Goal: Navigation & Orientation: Find specific page/section

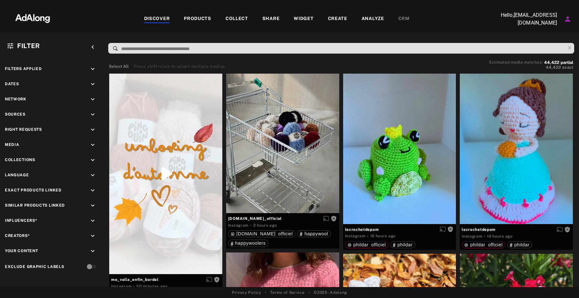
scroll to position [112, 0]
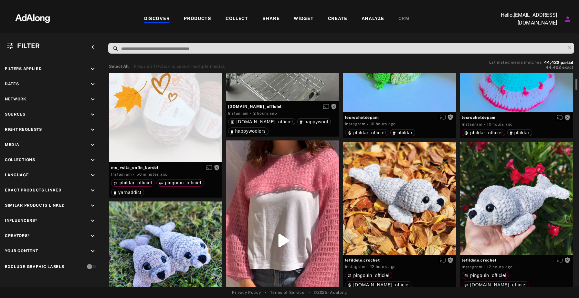
click at [162, 20] on div "DISCOVER" at bounding box center [157, 19] width 26 height 8
click at [170, 20] on div "DISCOVER" at bounding box center [157, 19] width 26 height 8
click at [238, 19] on div "COLLECT" at bounding box center [236, 19] width 23 height 8
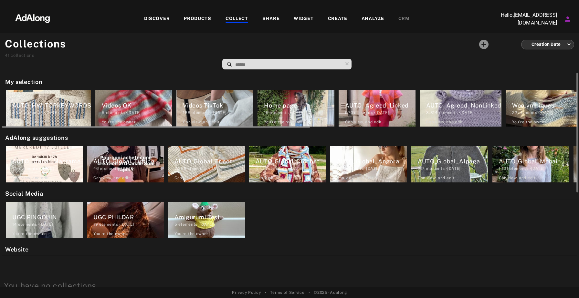
click at [311, 106] on div "Home page" at bounding box center [299, 105] width 70 height 9
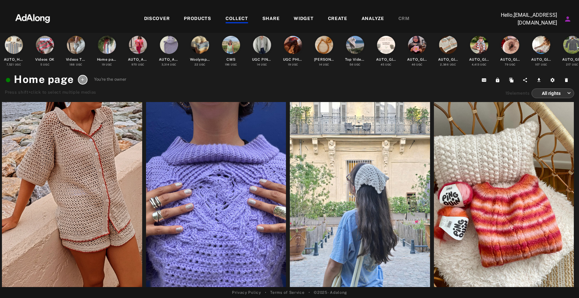
click at [235, 18] on div "COLLECT" at bounding box center [236, 19] width 23 height 8
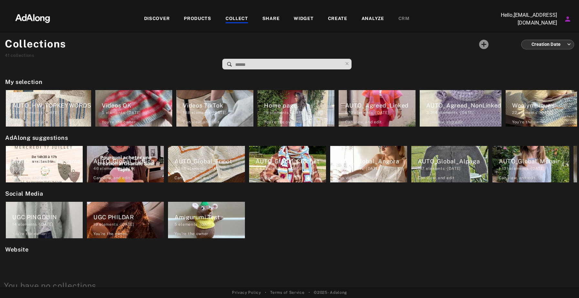
click at [160, 17] on div "DISCOVER" at bounding box center [157, 19] width 26 height 8
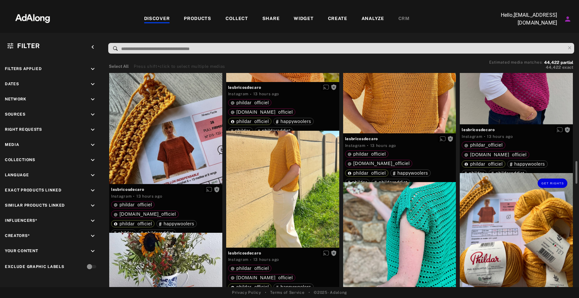
scroll to position [719, 0]
